Goal: Task Accomplishment & Management: Use online tool/utility

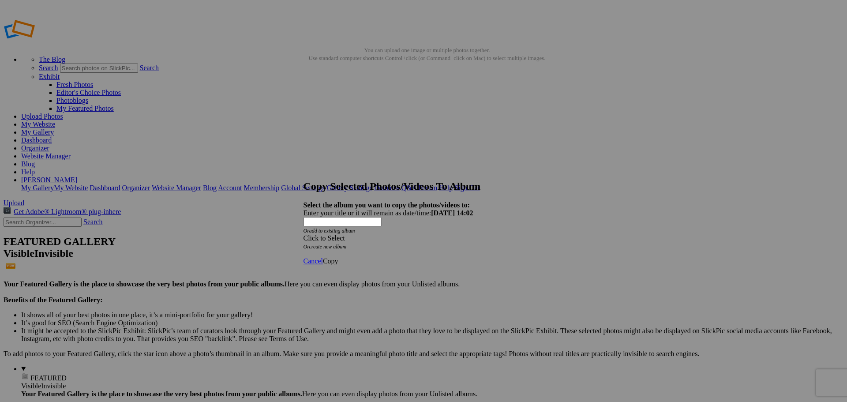
click at [303, 234] on span at bounding box center [303, 237] width 0 height 7
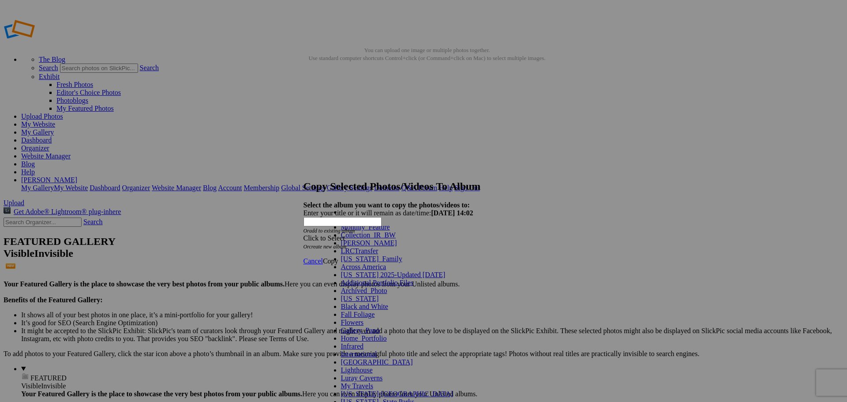
click at [390, 231] on link "Monthly_Feature" at bounding box center [365, 226] width 49 height 7
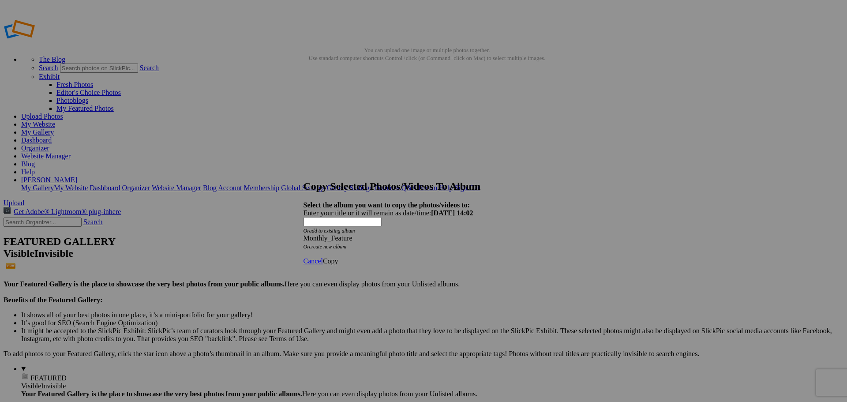
click at [338, 257] on span "Copy" at bounding box center [330, 260] width 15 height 7
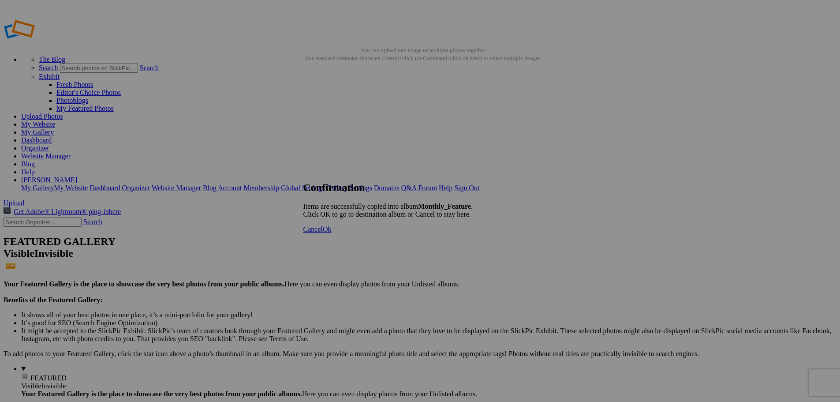
click at [332, 233] on span "Ok" at bounding box center [327, 228] width 9 height 7
